Goal: Information Seeking & Learning: Compare options

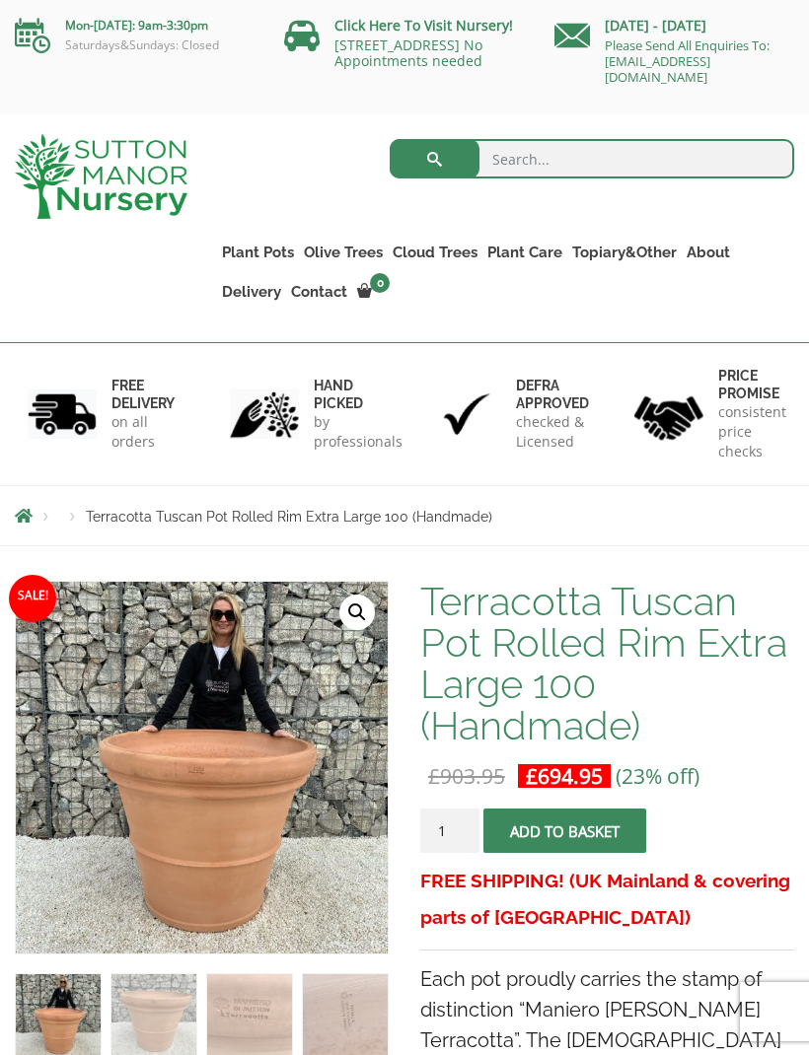
click at [0, 0] on ul "Resin Bonded Pots The Amalfi Pots The Milan Pots The Capri Pots The Brunello Po…" at bounding box center [0, 0] width 0 height 0
click at [0, 0] on link "The Brunello Pots" at bounding box center [0, 0] width 0 height 0
click at [0, 0] on link "The Barolo Pots" at bounding box center [0, 0] width 0 height 0
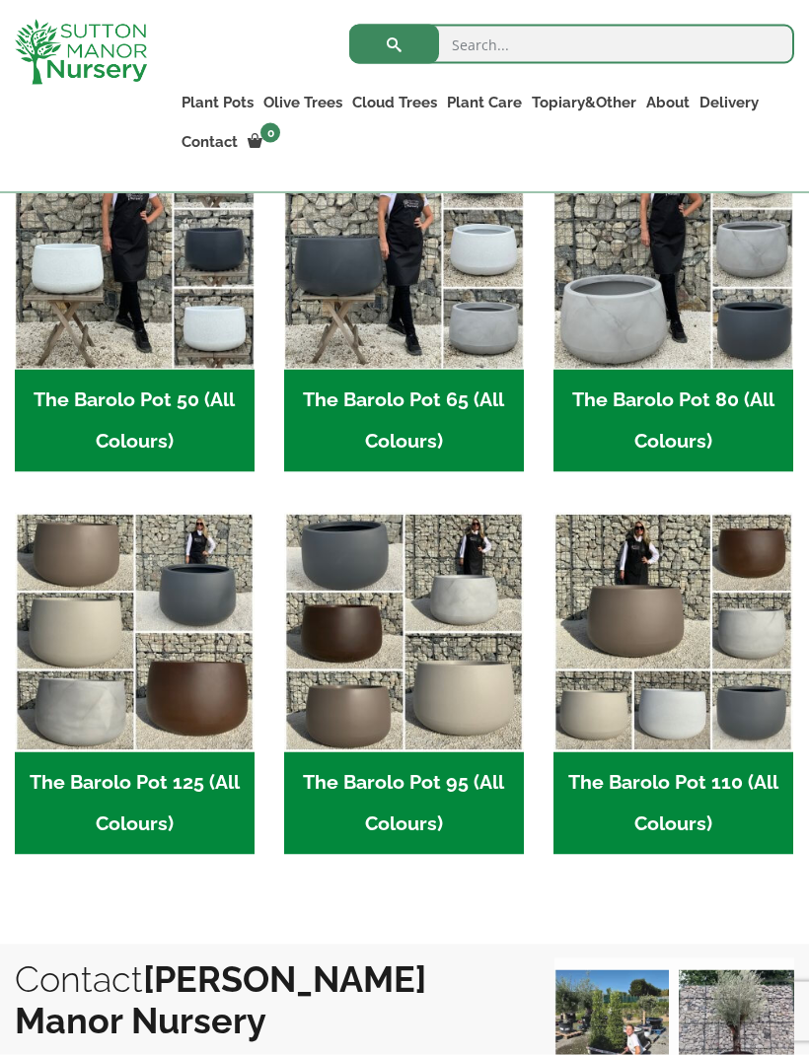
scroll to position [657, 0]
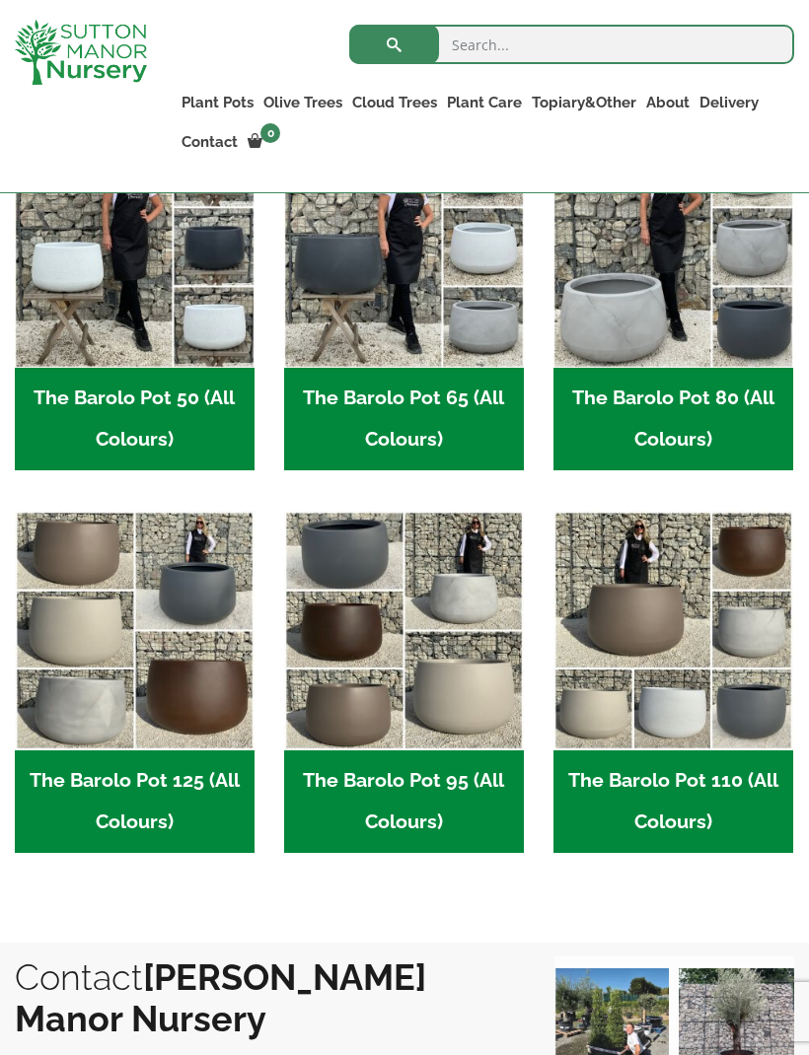
click at [81, 795] on h2 "The Barolo Pot 125 (All Colours) (7)" at bounding box center [135, 802] width 240 height 103
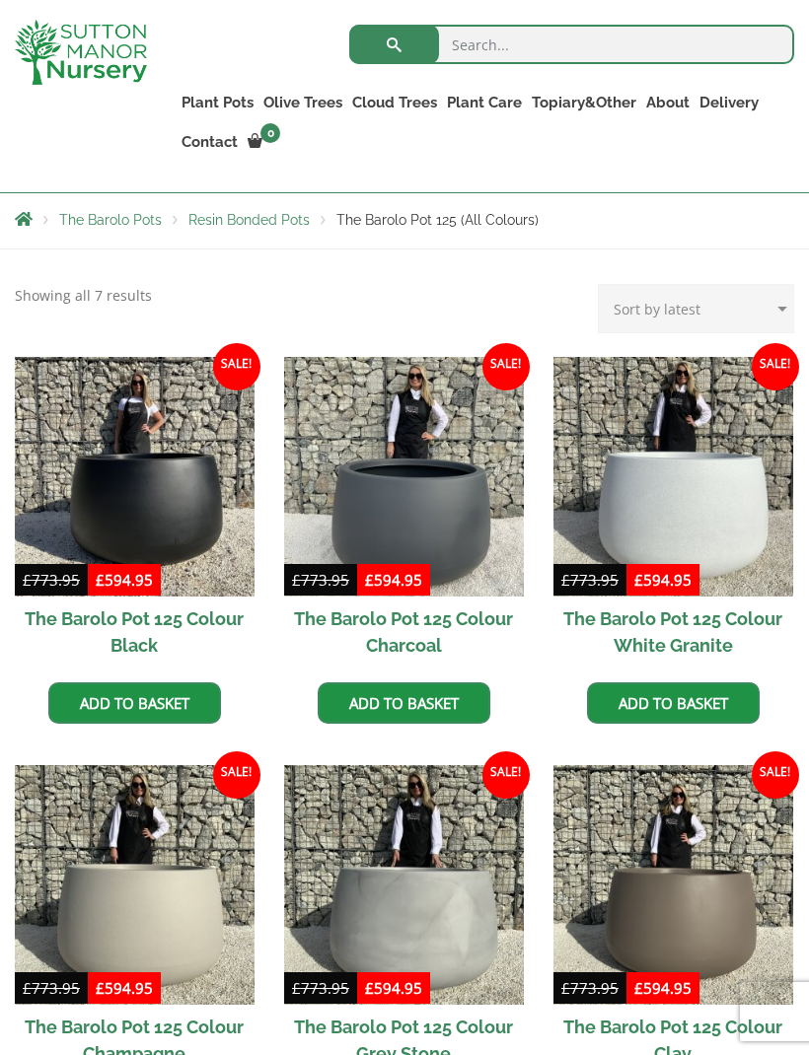
scroll to position [647, 0]
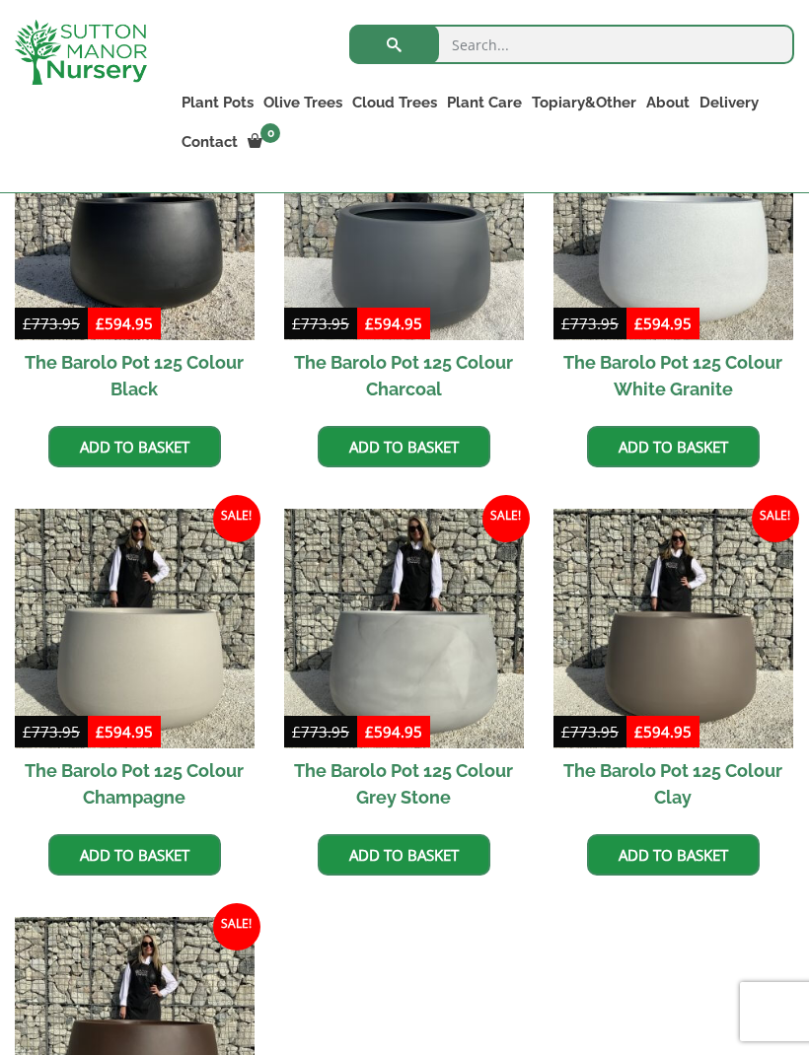
click at [97, 666] on img at bounding box center [135, 629] width 240 height 240
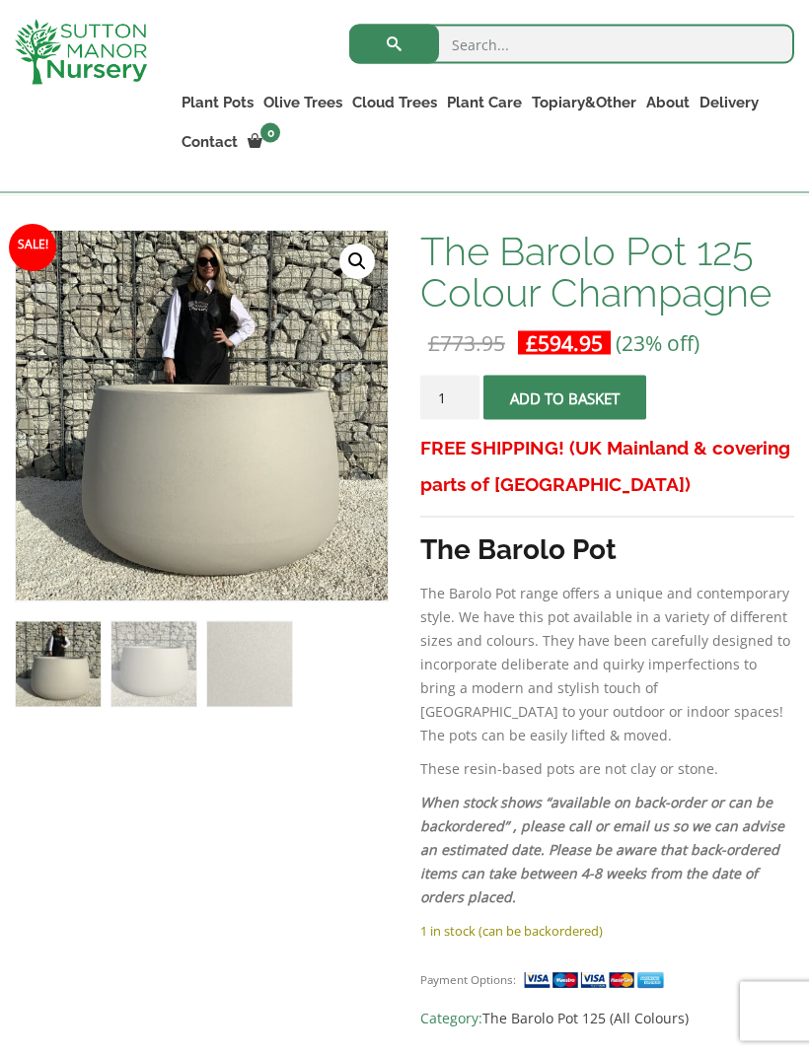
scroll to position [317, 0]
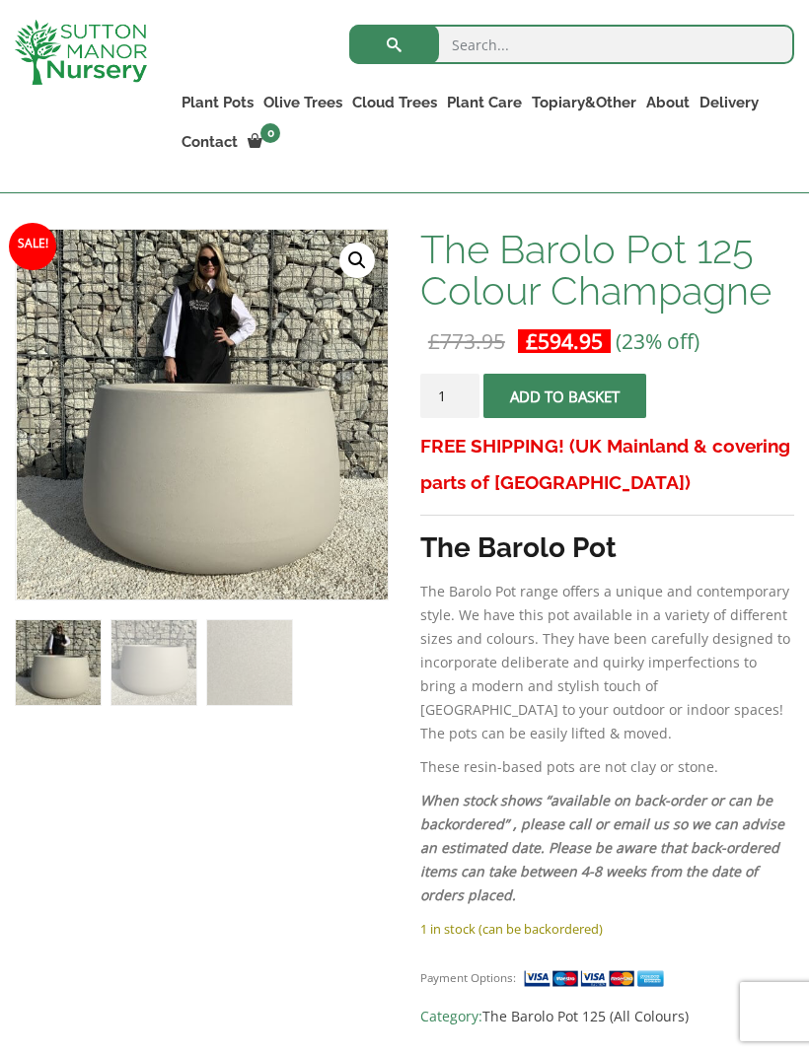
click at [354, 255] on link "🔍" at bounding box center [357, 261] width 36 height 36
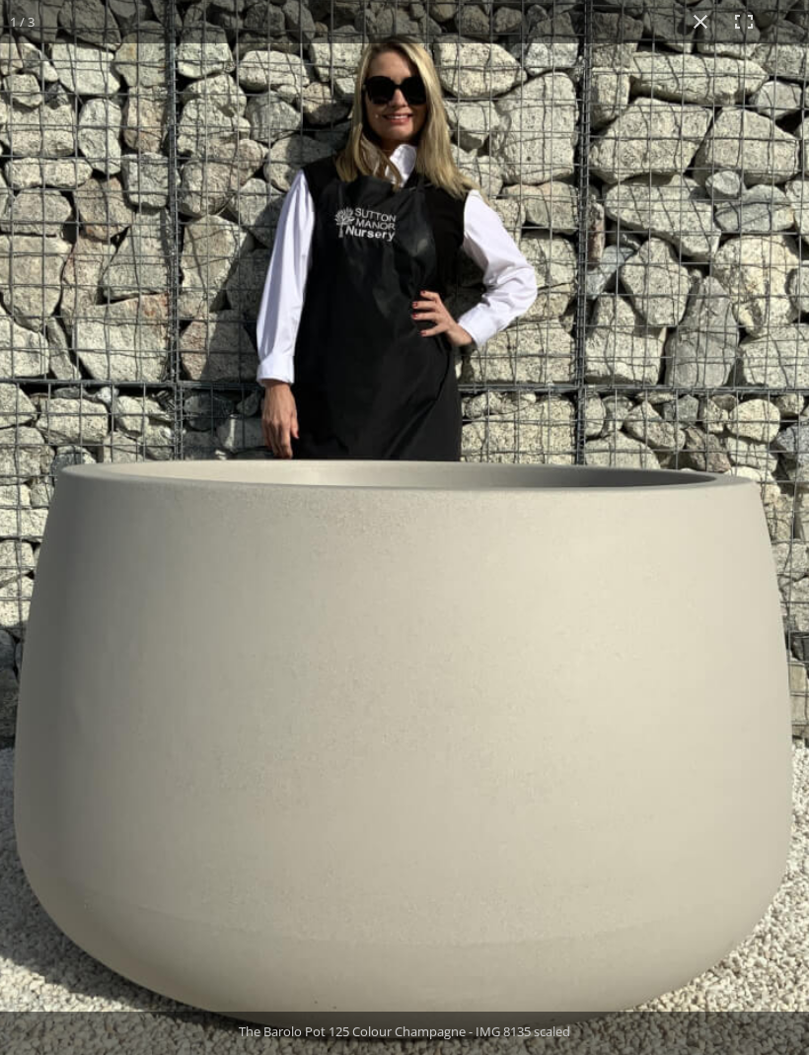
click at [274, 763] on img at bounding box center [377, 558] width 1124 height 1124
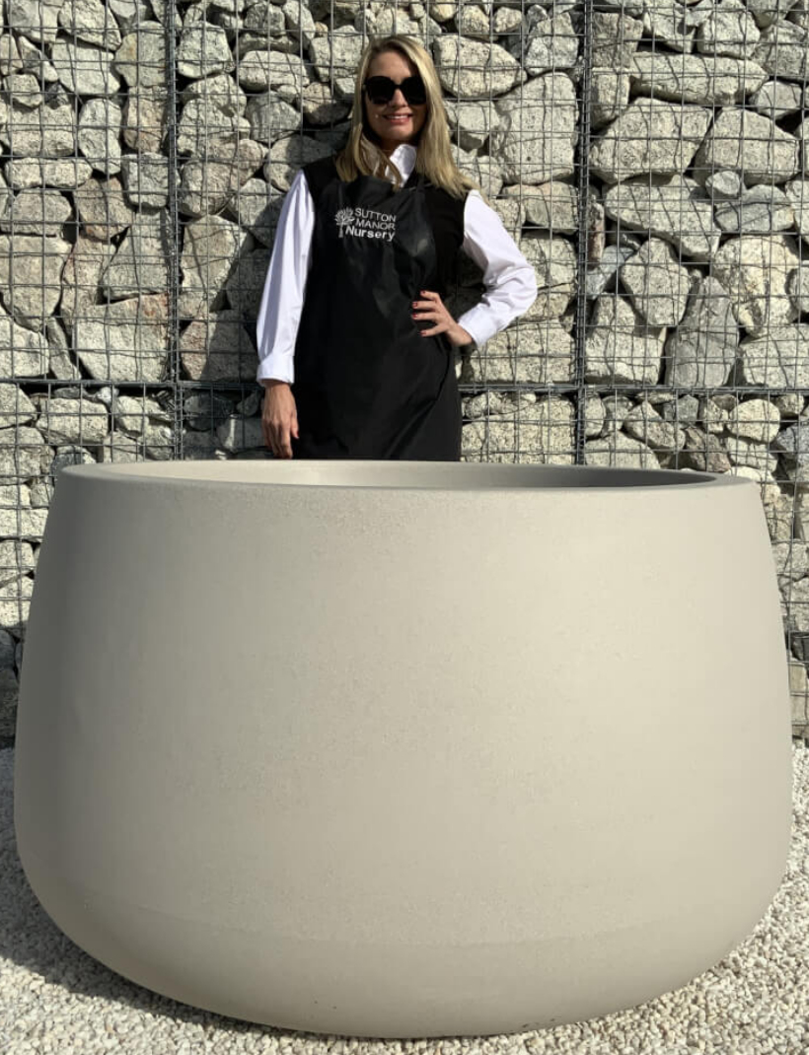
scroll to position [382, 0]
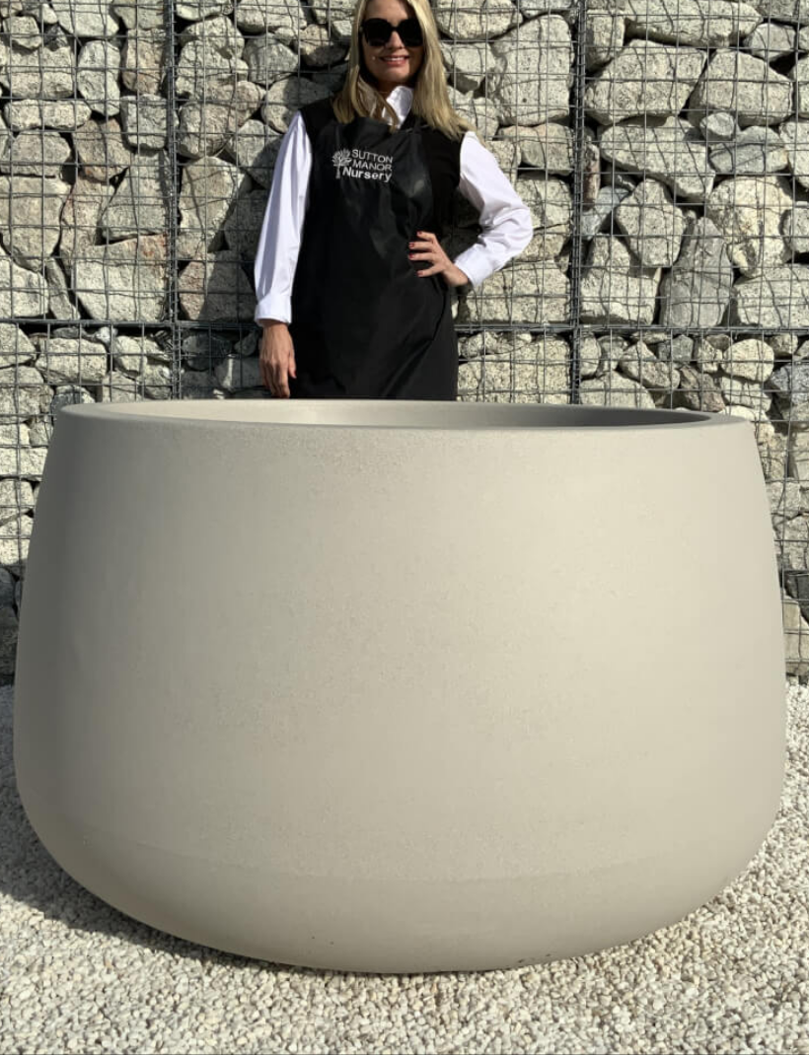
click at [240, 622] on img at bounding box center [374, 497] width 1117 height 1117
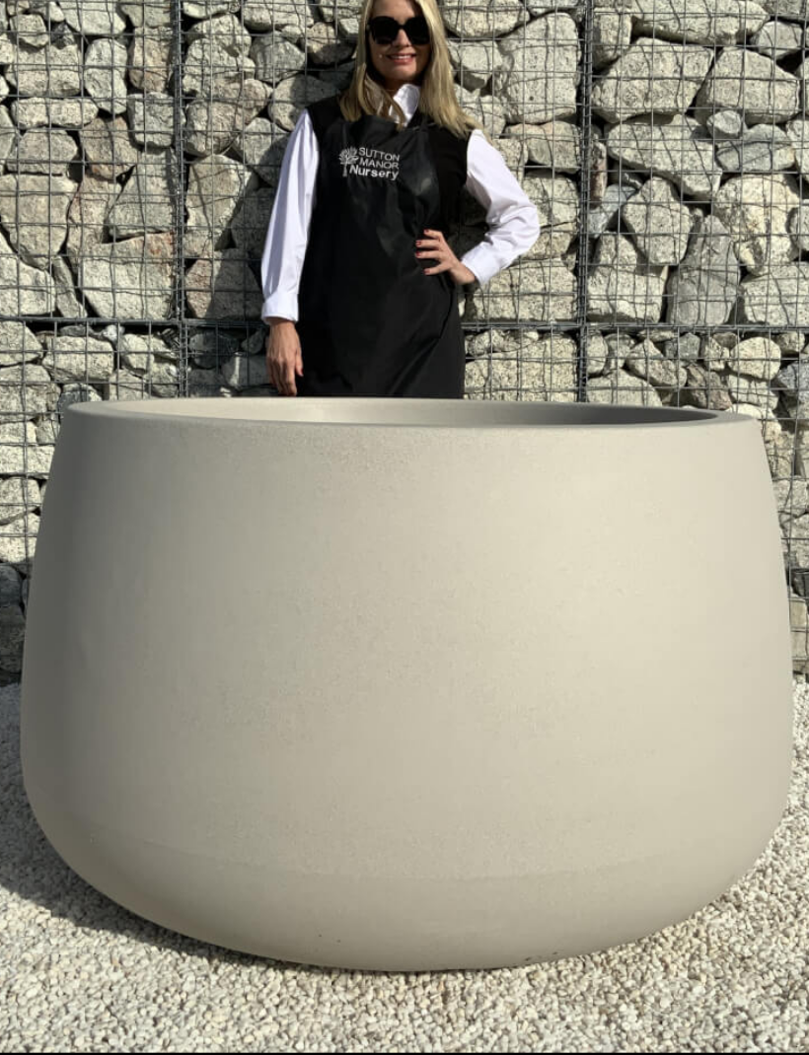
click at [232, 755] on img at bounding box center [380, 495] width 1117 height 1117
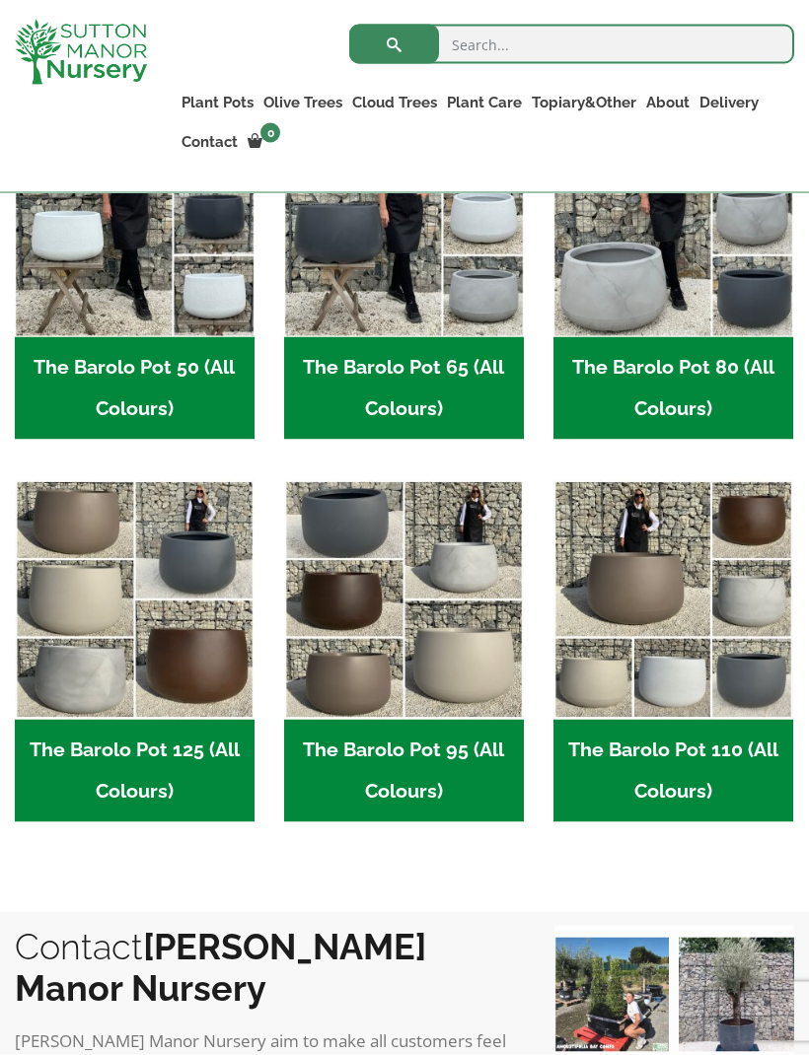
scroll to position [692, 0]
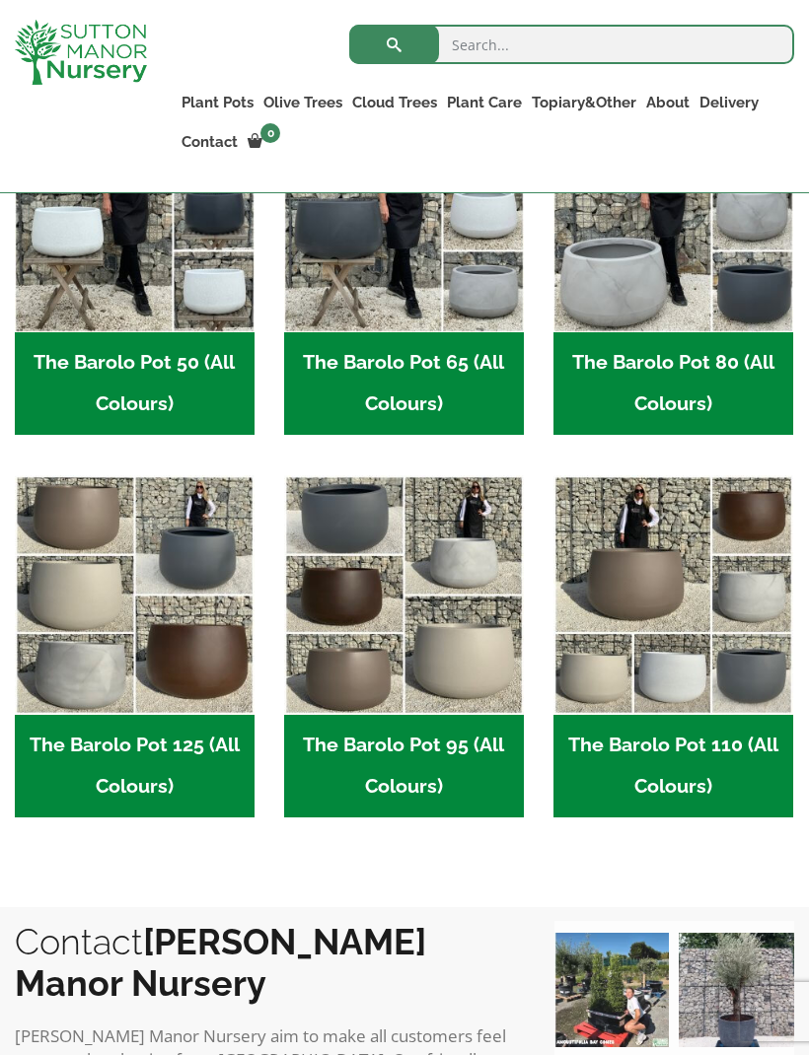
click at [589, 707] on img "Visit product category The Barolo Pot 110 (All Colours)" at bounding box center [673, 595] width 240 height 240
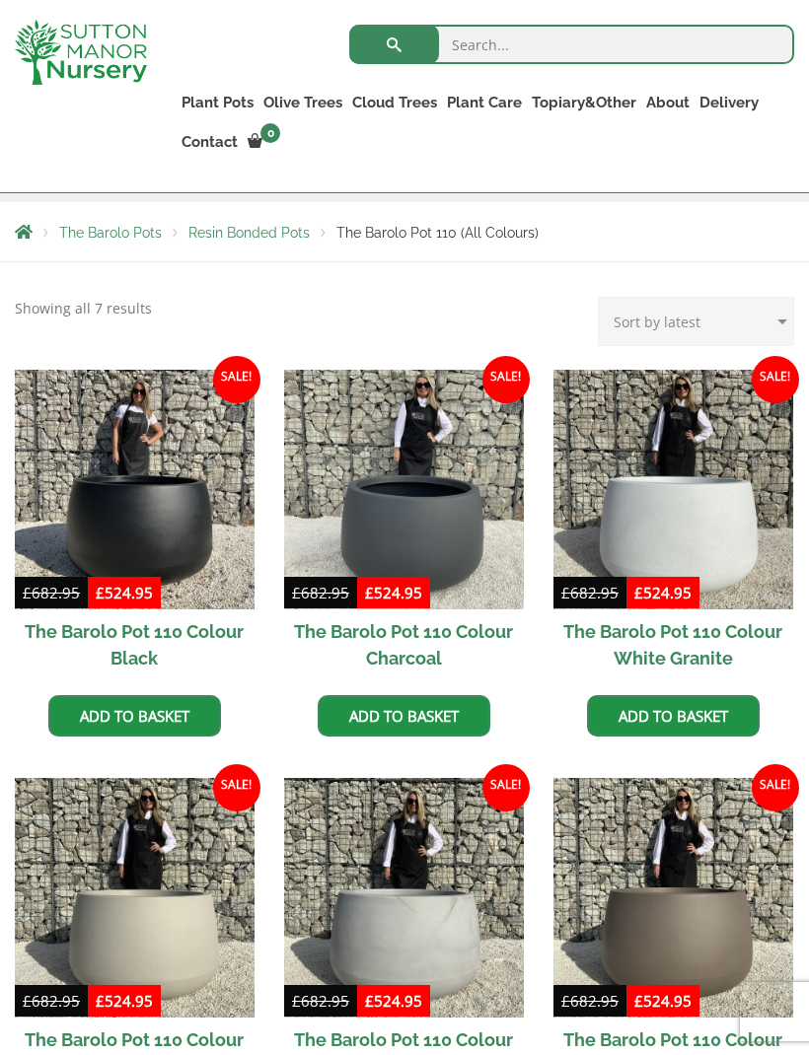
scroll to position [582, 0]
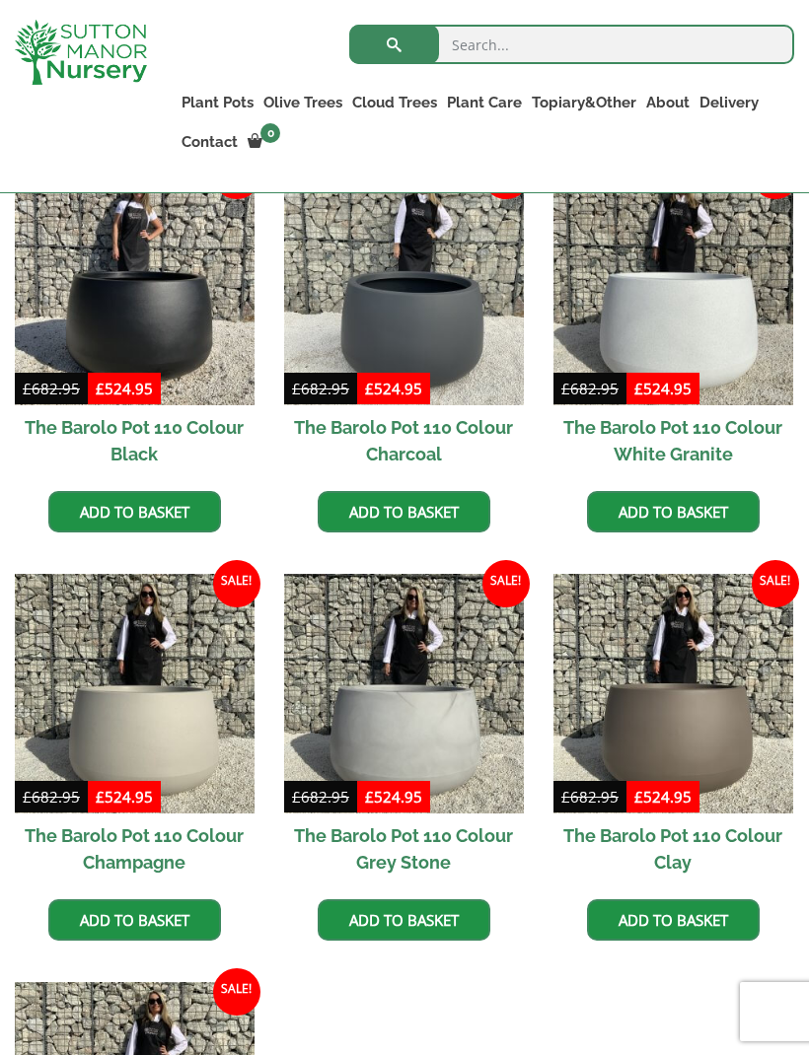
click at [102, 712] on img at bounding box center [135, 694] width 240 height 240
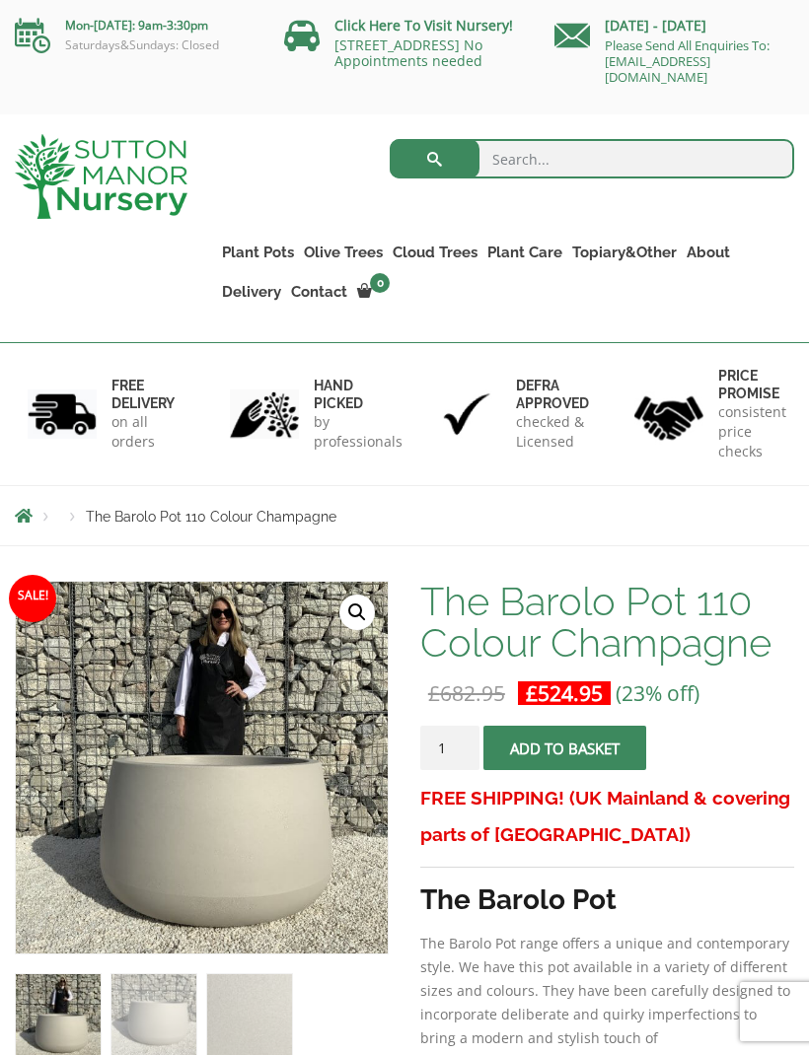
click at [351, 606] on link "🔍" at bounding box center [357, 613] width 36 height 36
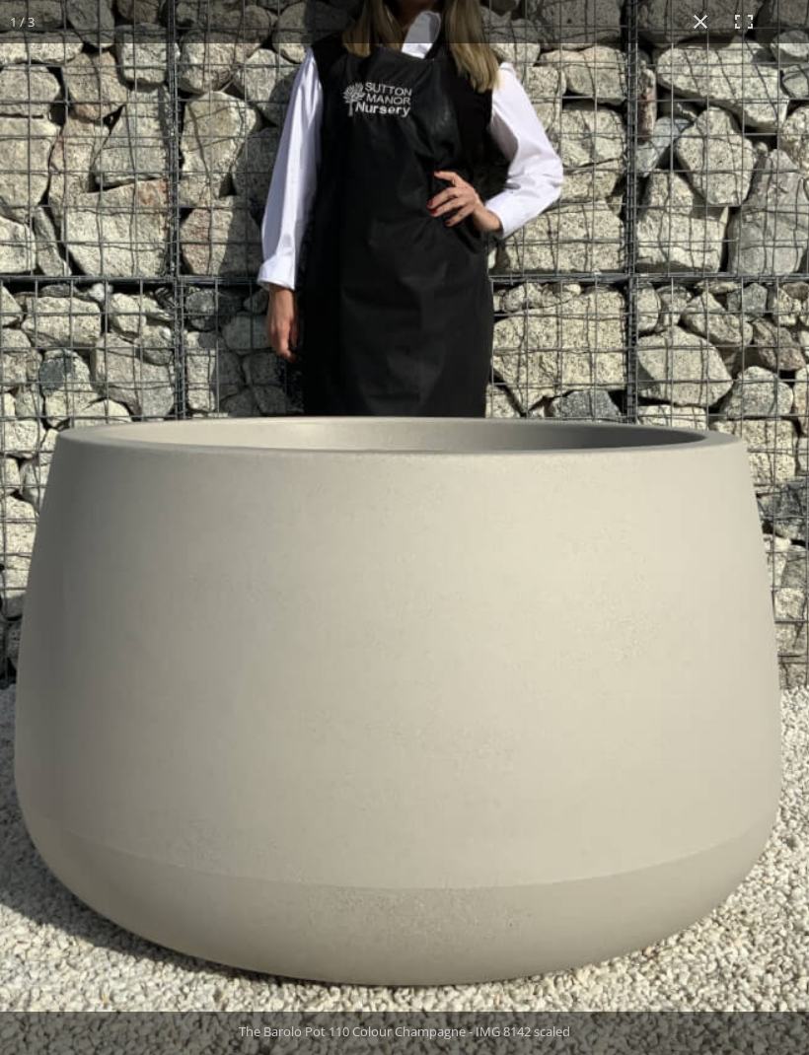
click at [259, 780] on img at bounding box center [351, 459] width 1230 height 1230
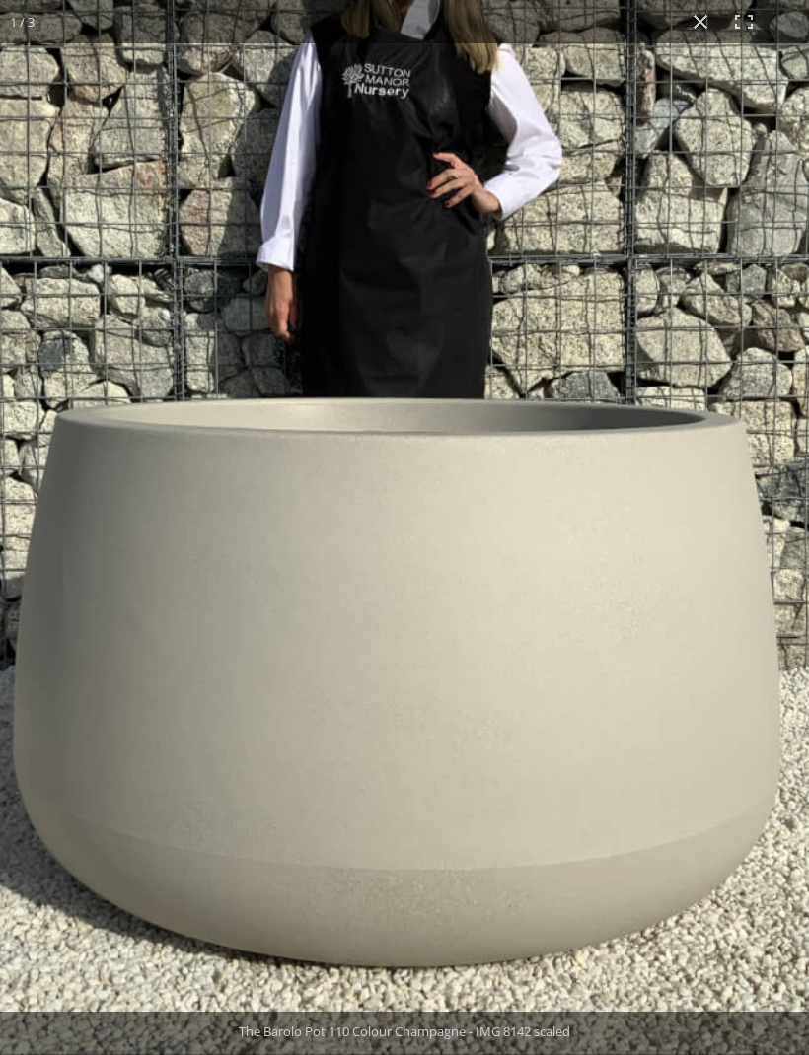
click at [282, 871] on img at bounding box center [350, 440] width 1230 height 1230
